Goal: Information Seeking & Learning: Check status

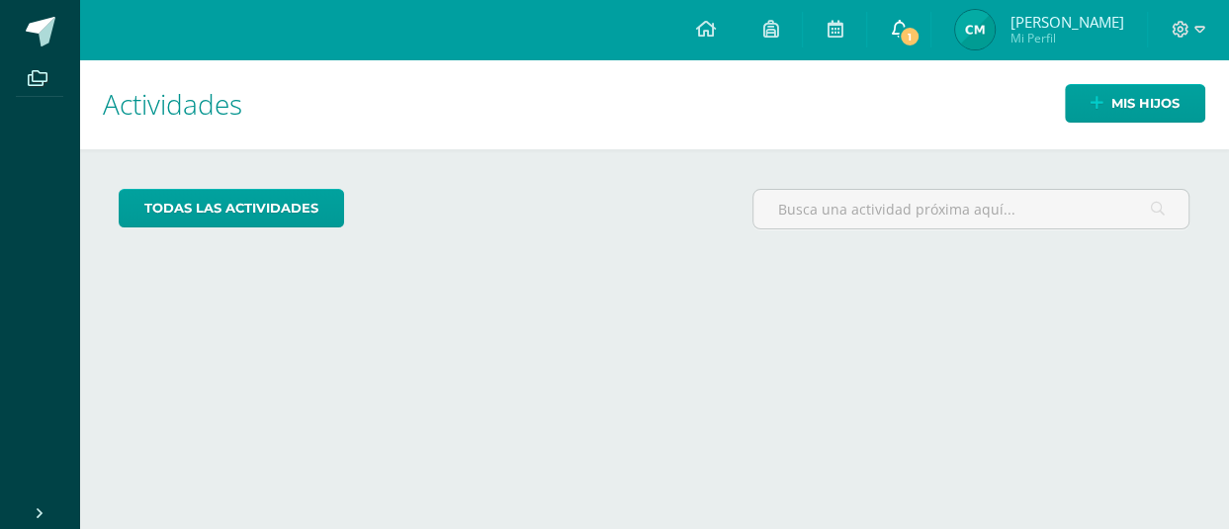
click at [907, 25] on icon at bounding box center [899, 29] width 16 height 18
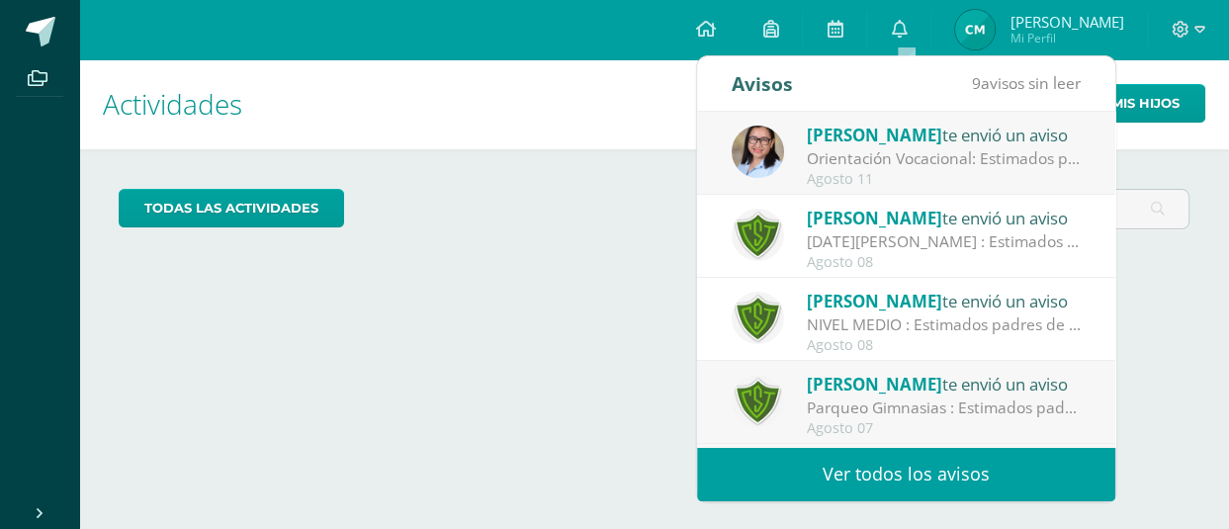
click at [900, 141] on span "[PERSON_NAME]" at bounding box center [874, 135] width 135 height 23
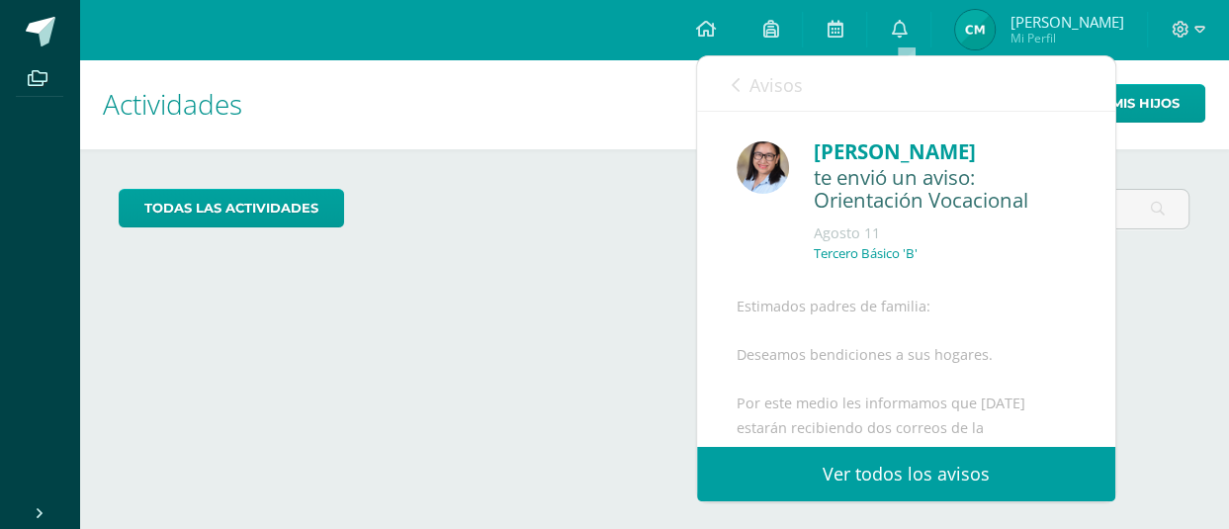
click at [732, 92] on icon at bounding box center [736, 85] width 8 height 16
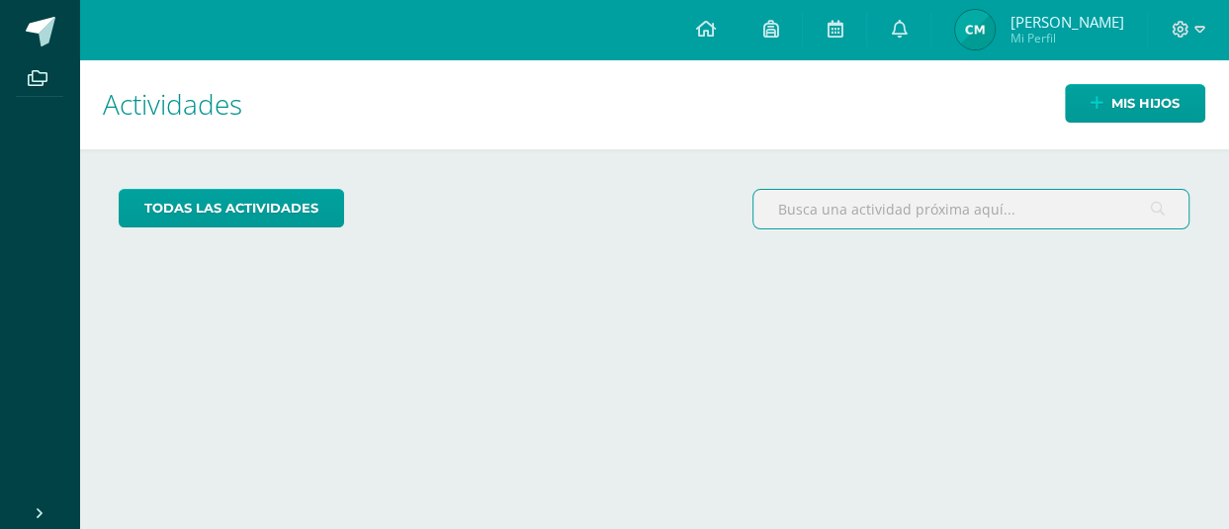
drag, startPoint x: 1118, startPoint y: 216, endPoint x: 1107, endPoint y: 223, distance: 13.4
click at [1107, 223] on input "text" at bounding box center [970, 209] width 435 height 39
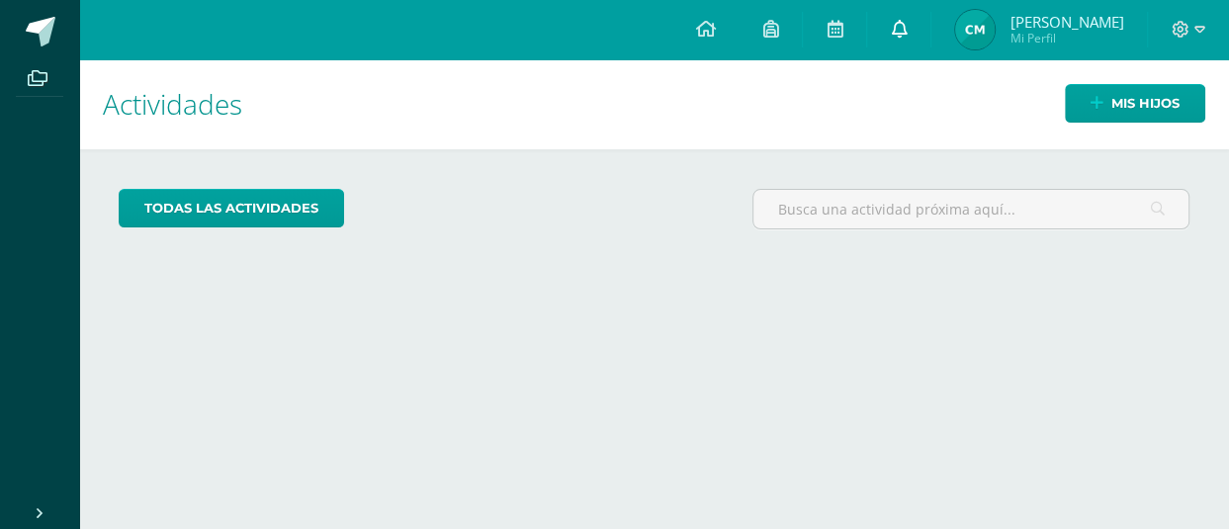
click at [918, 29] on link "0" at bounding box center [898, 29] width 63 height 59
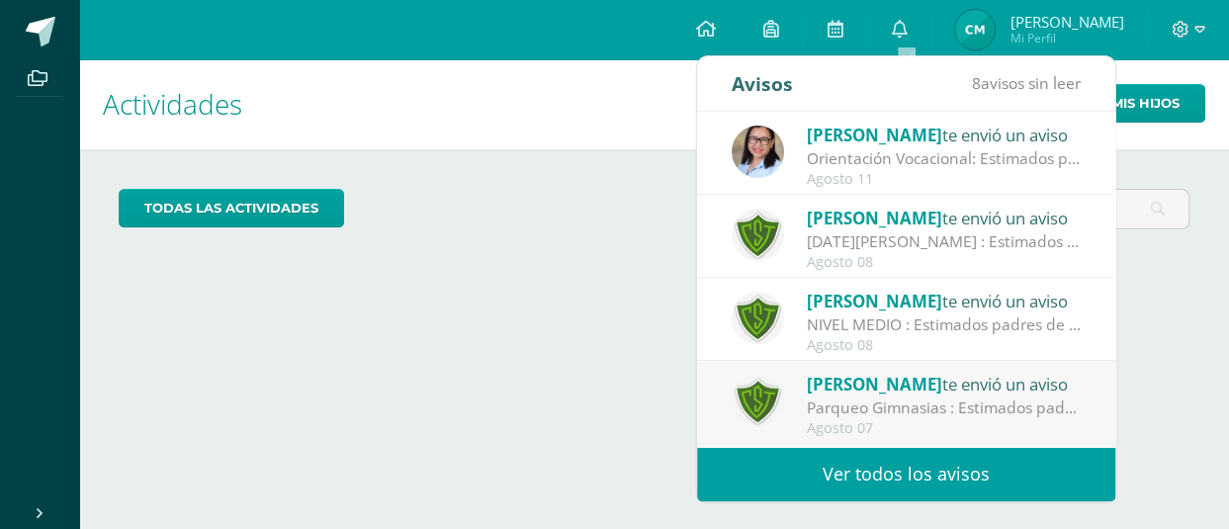
click at [888, 468] on link "Ver todos los avisos" at bounding box center [906, 474] width 418 height 54
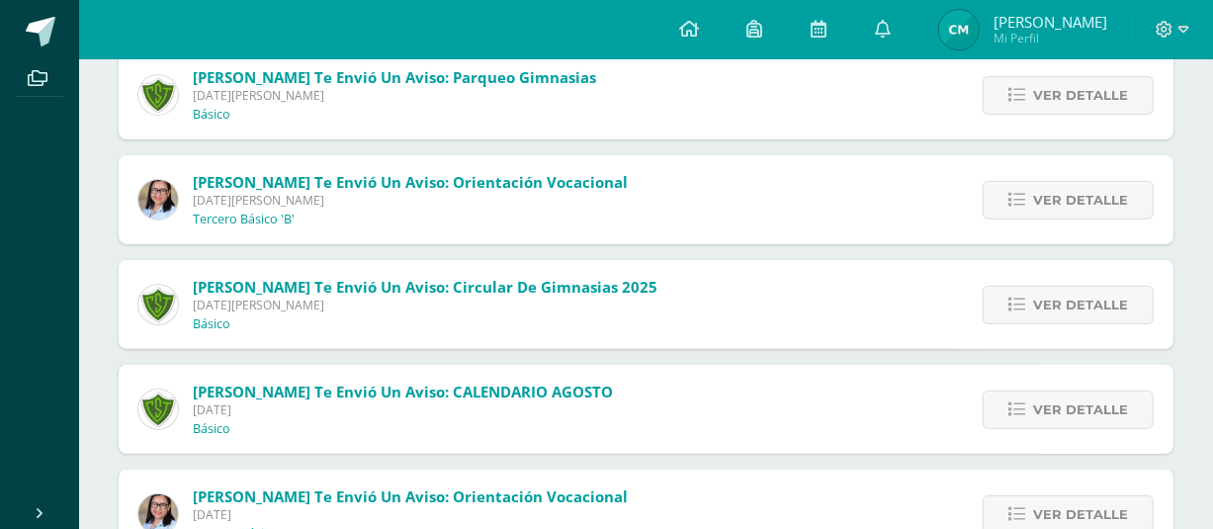
scroll to position [395, 0]
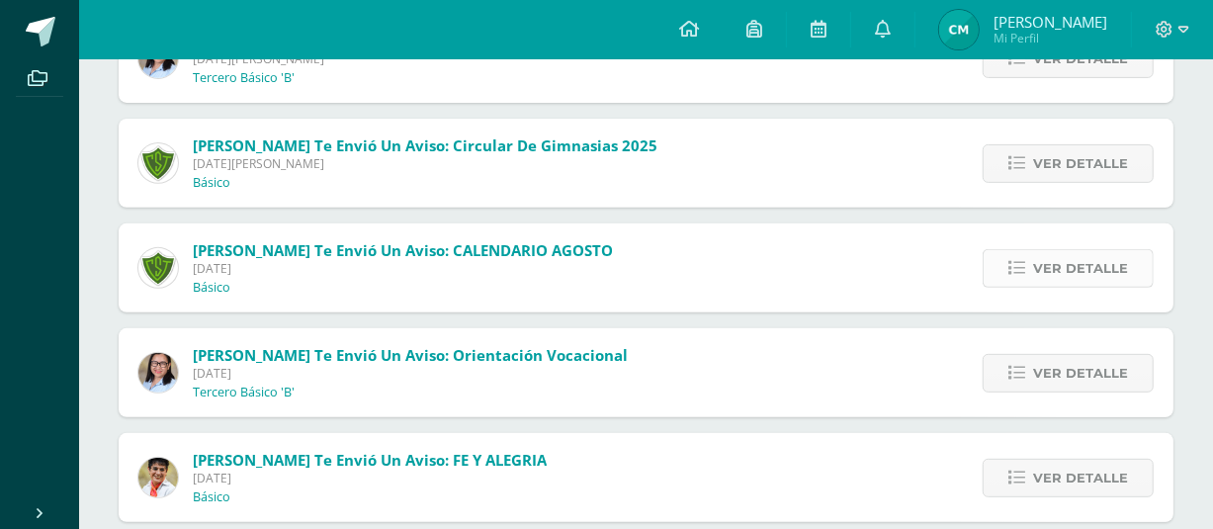
click at [1048, 287] on span "Ver detalle" at bounding box center [1080, 268] width 95 height 37
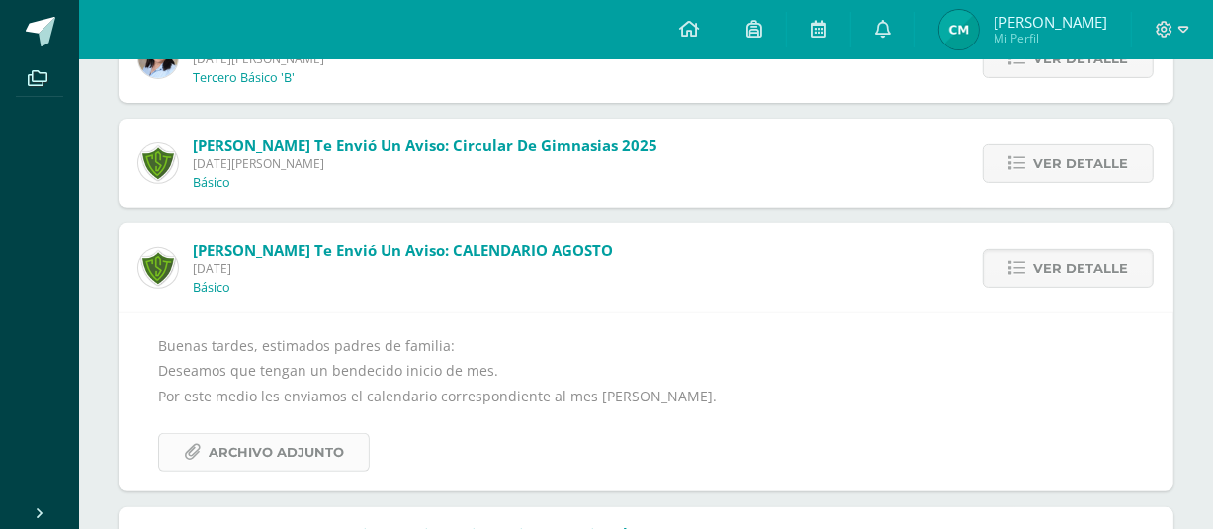
click at [296, 471] on span "Archivo Adjunto" at bounding box center [276, 452] width 135 height 37
